Goal: Information Seeking & Learning: Learn about a topic

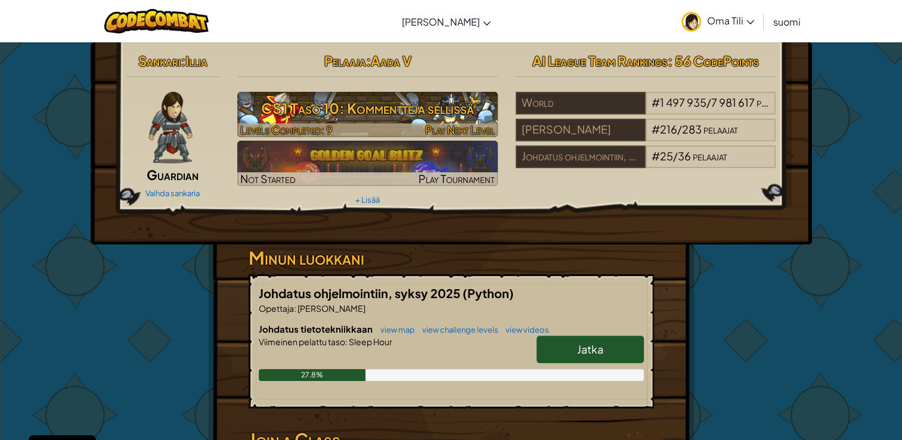
click at [403, 108] on h3 "CS1 Taso 10: Kommentteja sellissä" at bounding box center [367, 108] width 260 height 27
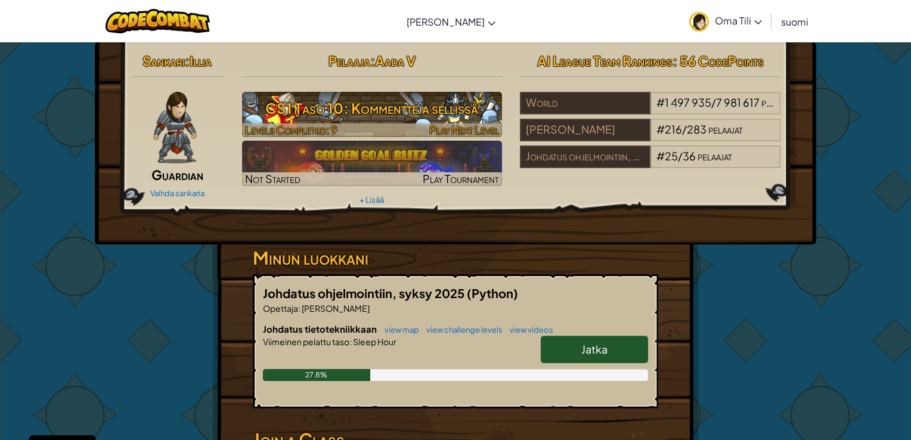
select select "fi"
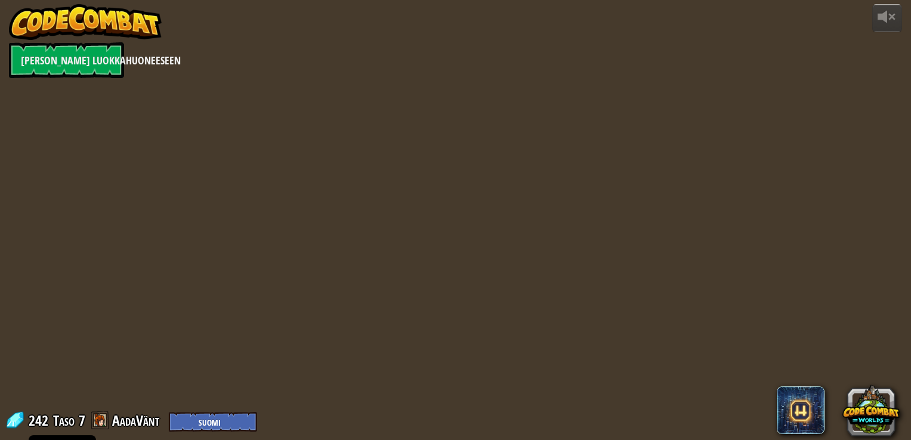
select select "fi"
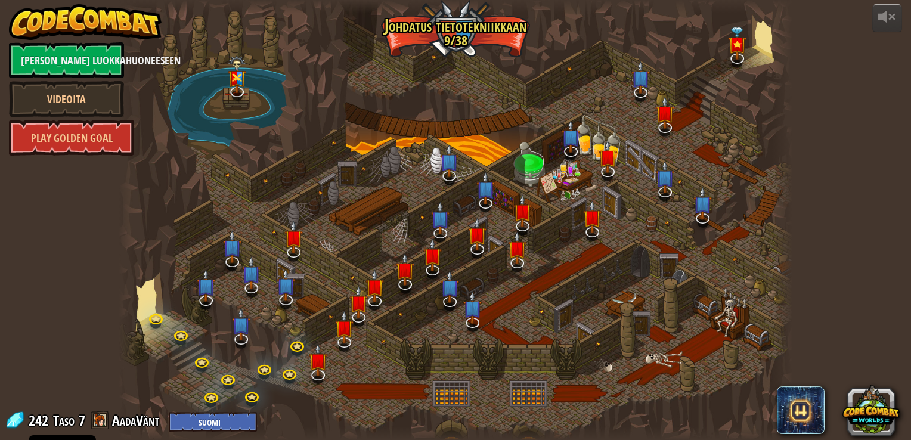
select select "fi"
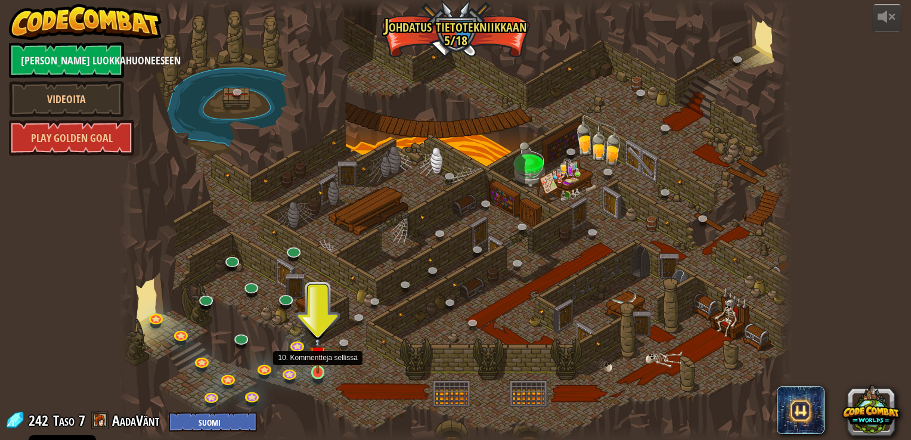
click at [321, 371] on img at bounding box center [317, 354] width 17 height 39
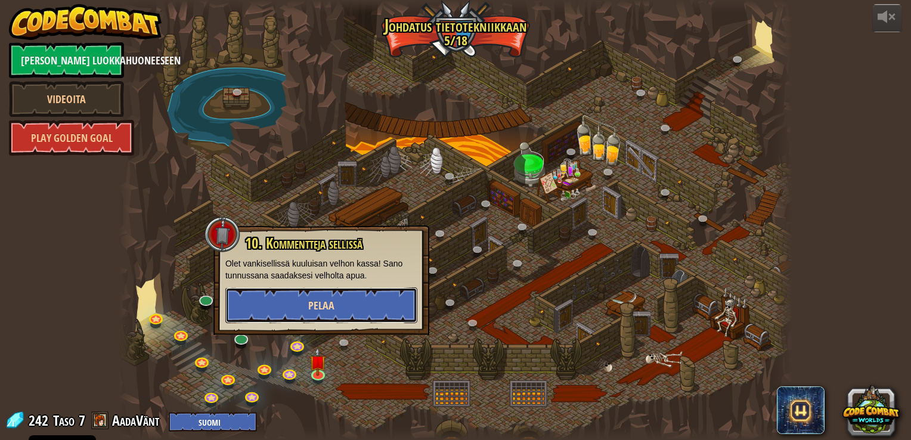
click at [338, 301] on button "Pelaa" at bounding box center [321, 305] width 192 height 36
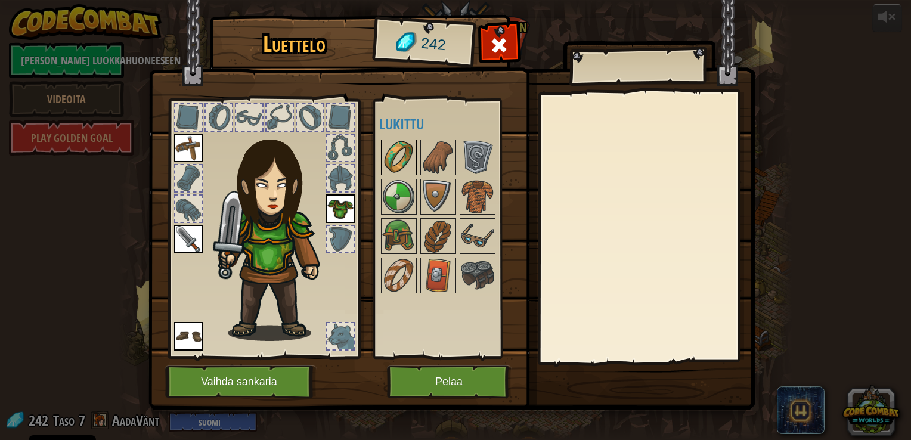
click at [403, 159] on img at bounding box center [398, 157] width 33 height 33
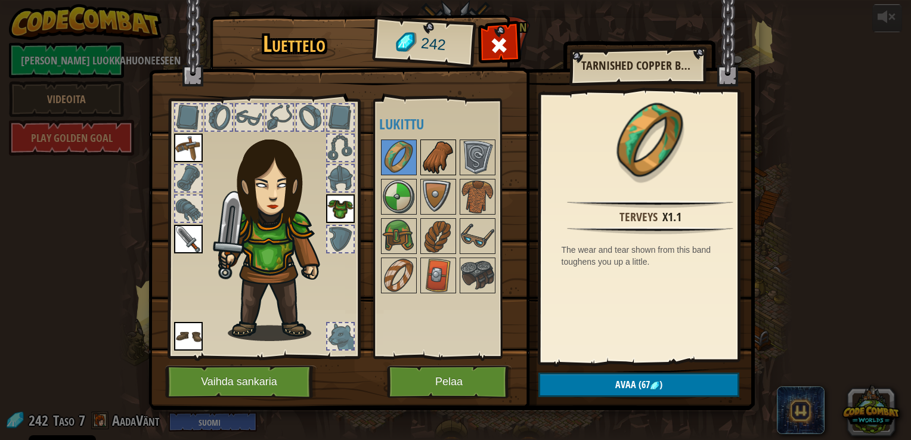
click at [427, 159] on img at bounding box center [437, 157] width 33 height 33
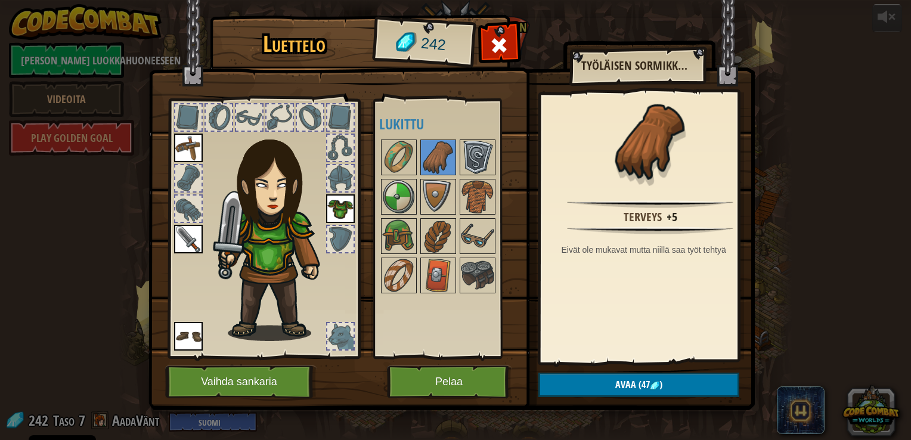
click at [482, 159] on img at bounding box center [477, 157] width 33 height 33
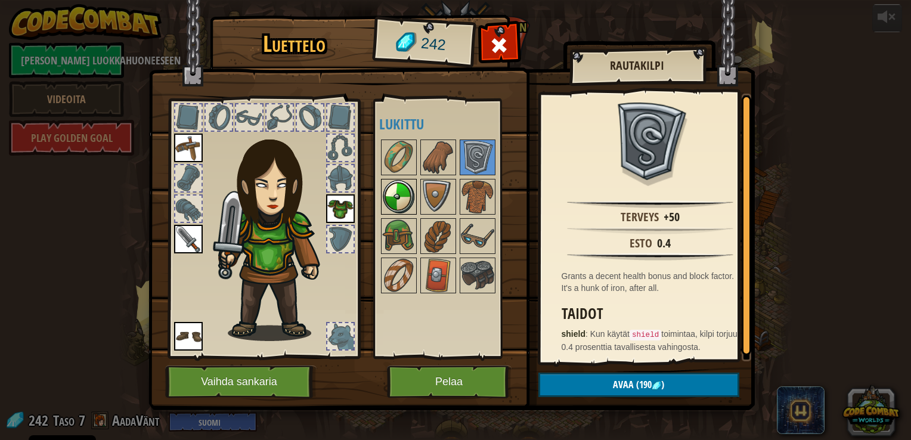
click at [409, 190] on img at bounding box center [398, 196] width 33 height 33
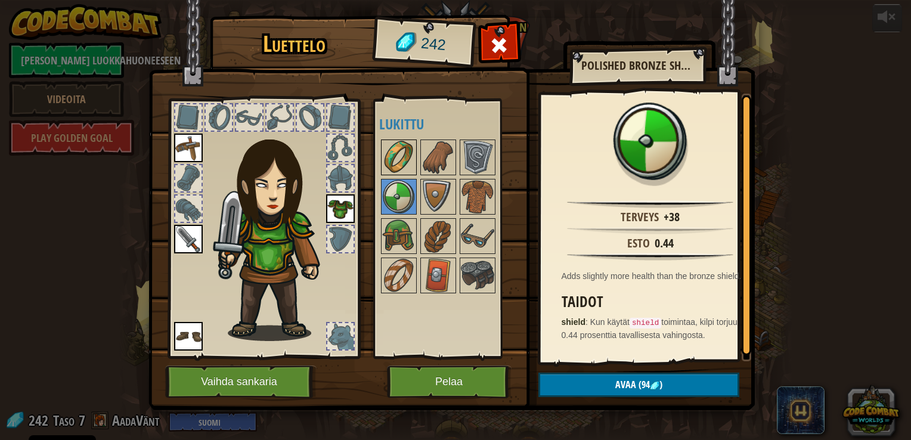
click at [393, 154] on img at bounding box center [398, 157] width 33 height 33
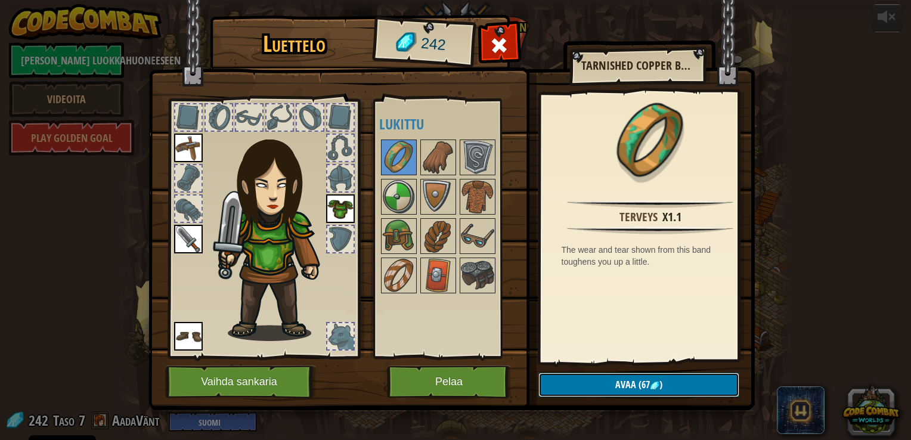
click at [655, 385] on img at bounding box center [655, 386] width 10 height 10
click at [657, 390] on button "Varmista" at bounding box center [638, 384] width 201 height 24
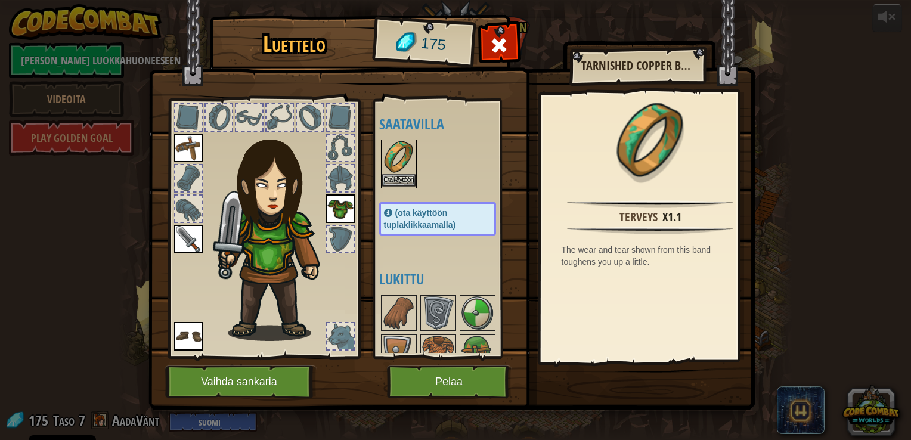
click at [398, 164] on img at bounding box center [398, 157] width 33 height 33
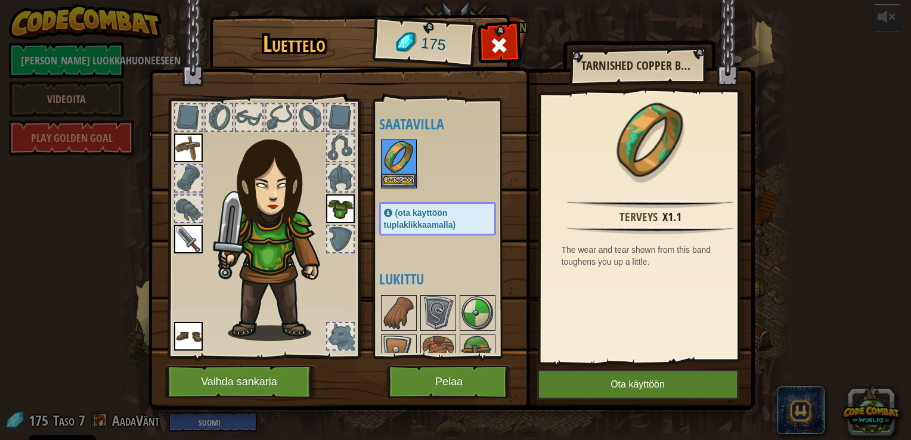
click at [398, 164] on img at bounding box center [398, 157] width 33 height 33
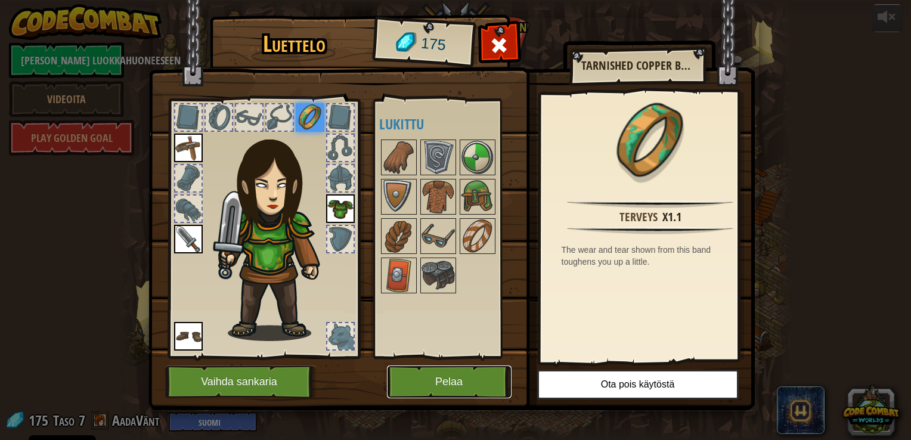
click at [435, 387] on button "Pelaa" at bounding box center [449, 381] width 125 height 33
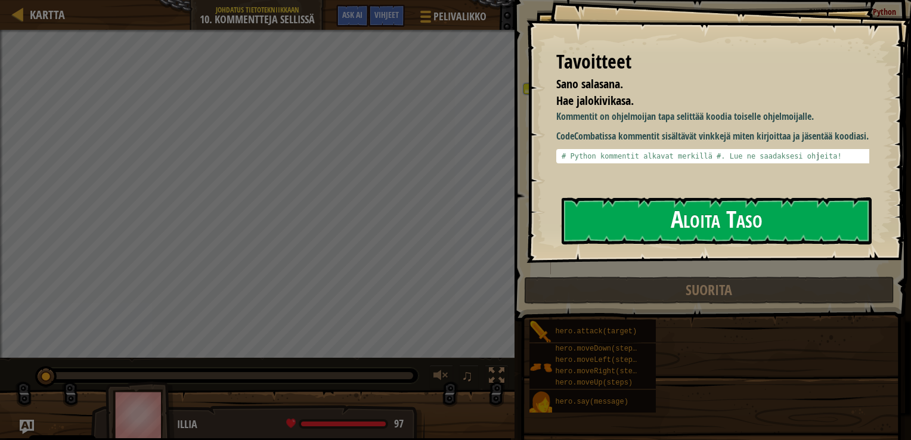
click at [672, 215] on button "Aloita Taso" at bounding box center [716, 220] width 310 height 47
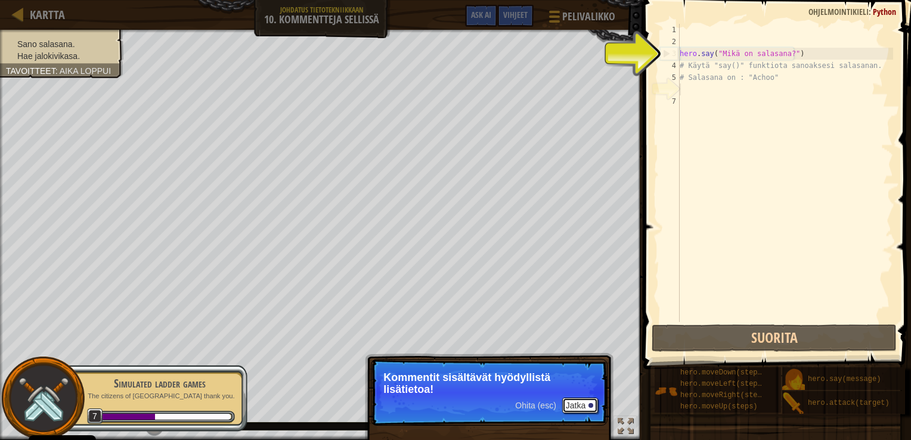
click at [581, 405] on button "Jatka" at bounding box center [580, 404] width 36 height 15
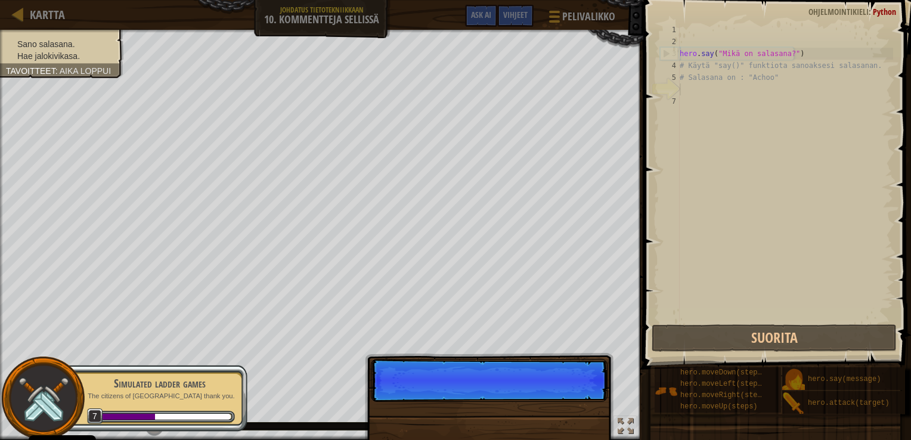
scroll to position [5, 0]
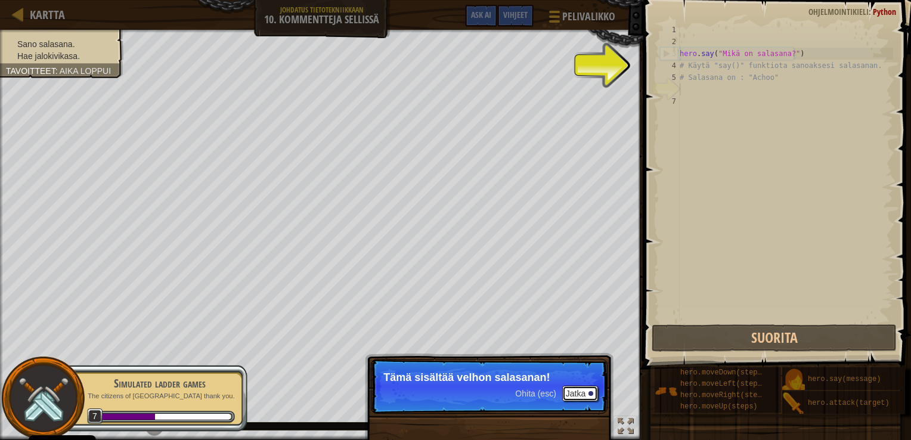
click at [581, 393] on button "Jatka" at bounding box center [580, 393] width 36 height 15
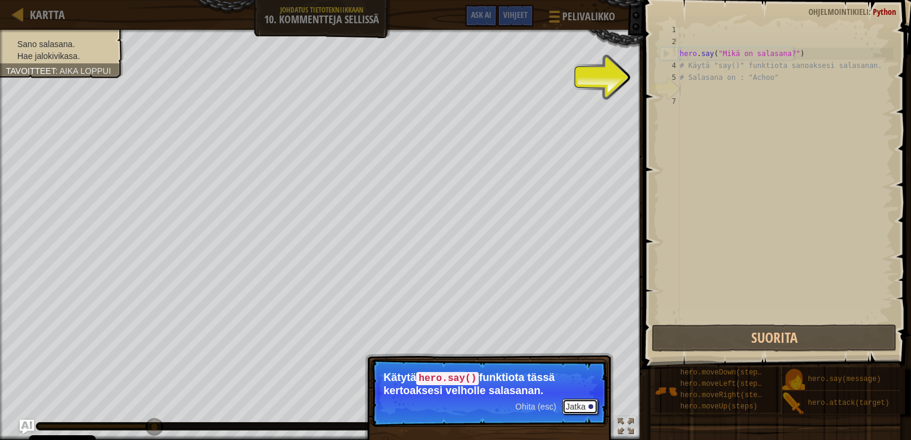
click at [578, 408] on button "Jatka" at bounding box center [580, 406] width 36 height 15
